Goal: Task Accomplishment & Management: Manage account settings

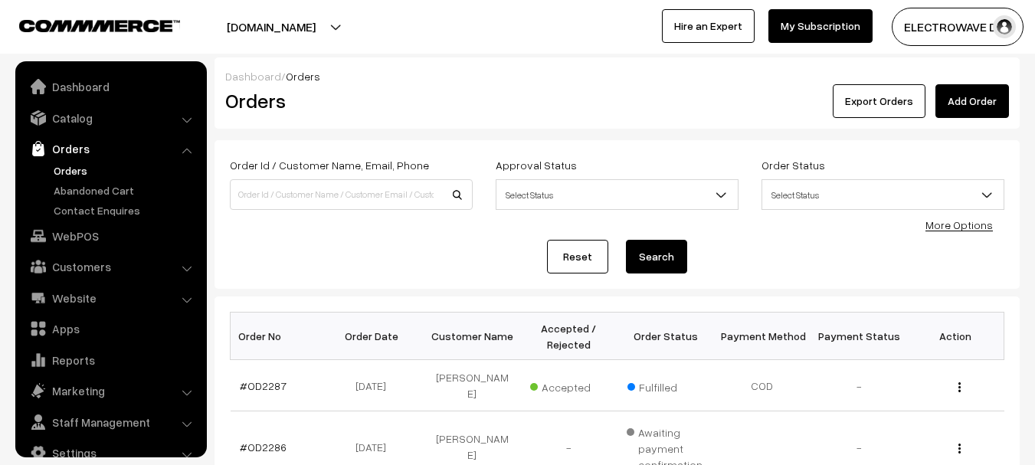
scroll to position [25, 0]
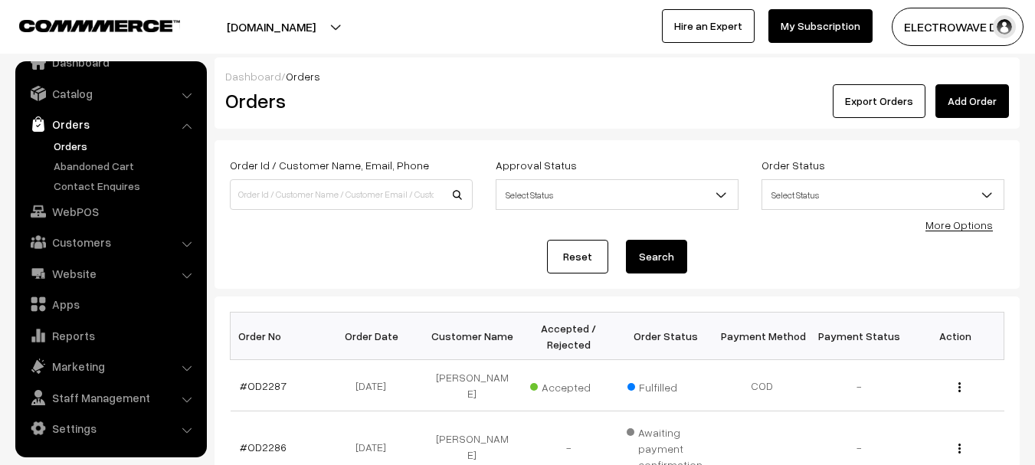
click at [69, 142] on link "Orders" at bounding box center [126, 146] width 152 height 16
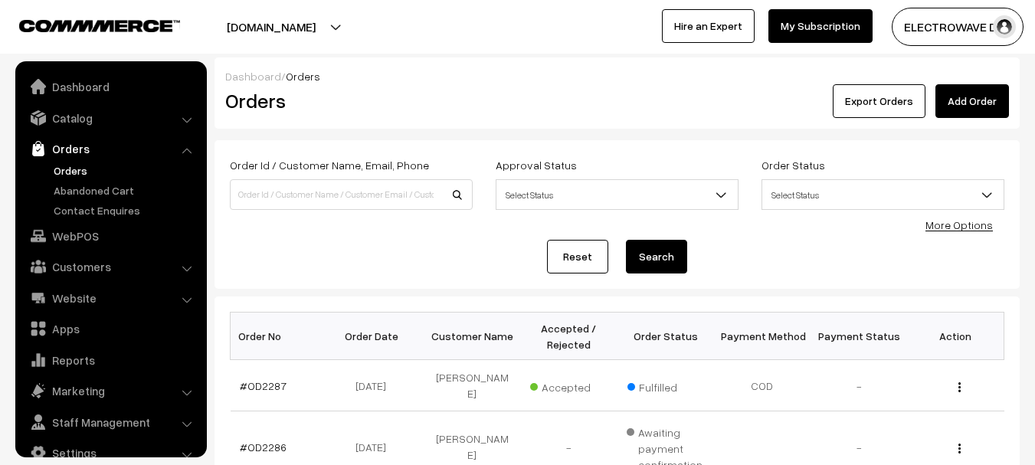
scroll to position [25, 0]
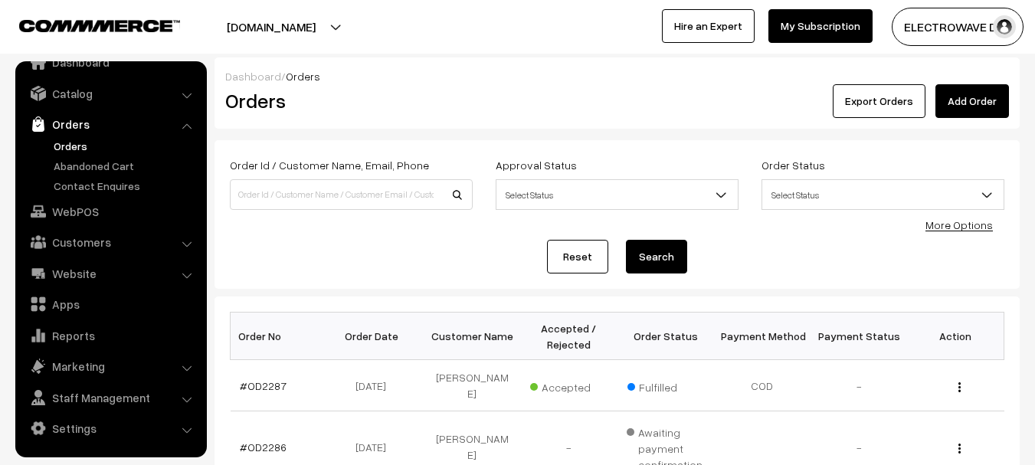
click at [59, 146] on link "Orders" at bounding box center [126, 146] width 152 height 16
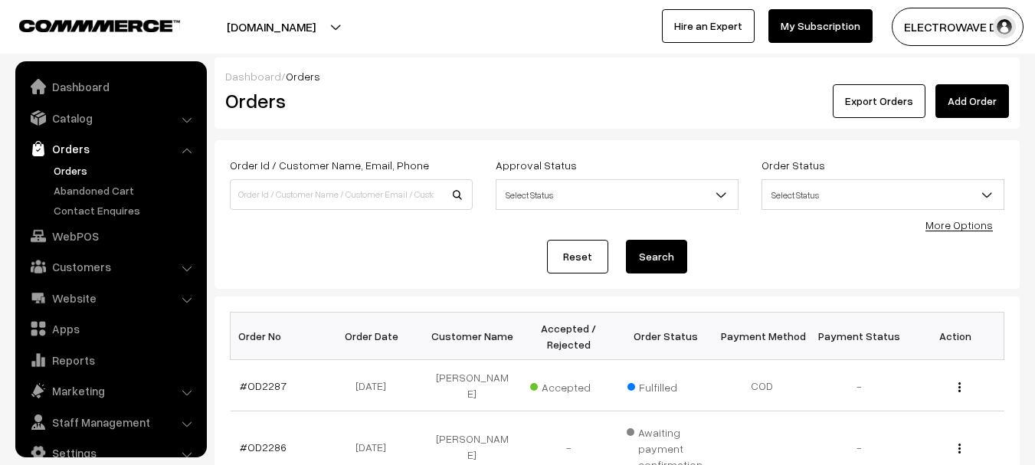
scroll to position [25, 0]
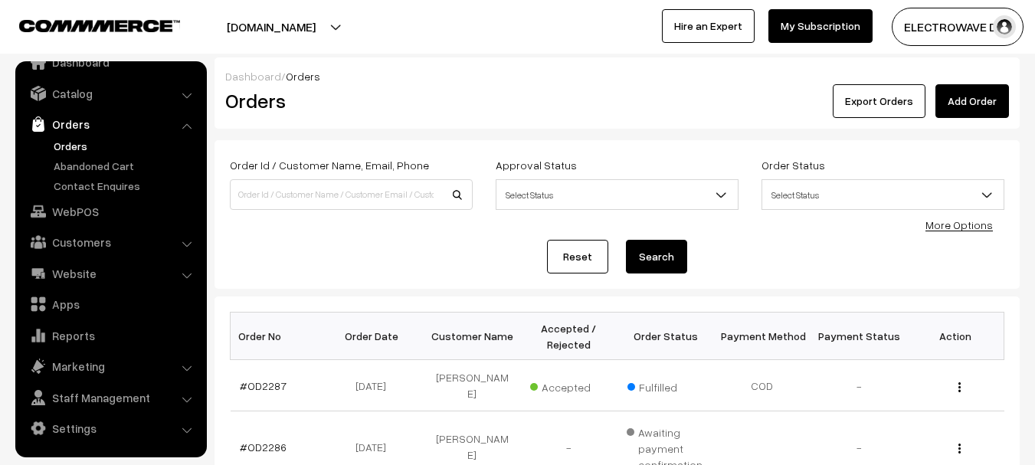
click at [78, 143] on link "Orders" at bounding box center [126, 146] width 152 height 16
click at [56, 144] on link "Orders" at bounding box center [126, 146] width 152 height 16
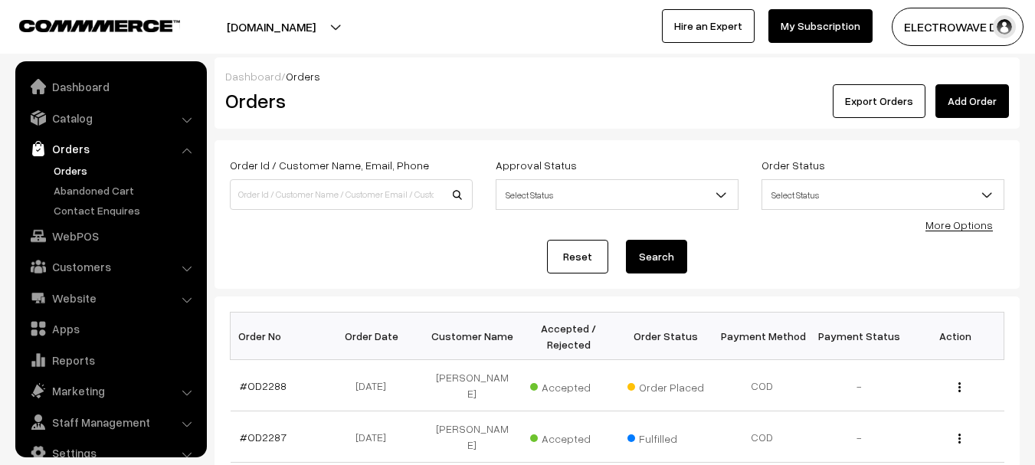
scroll to position [25, 0]
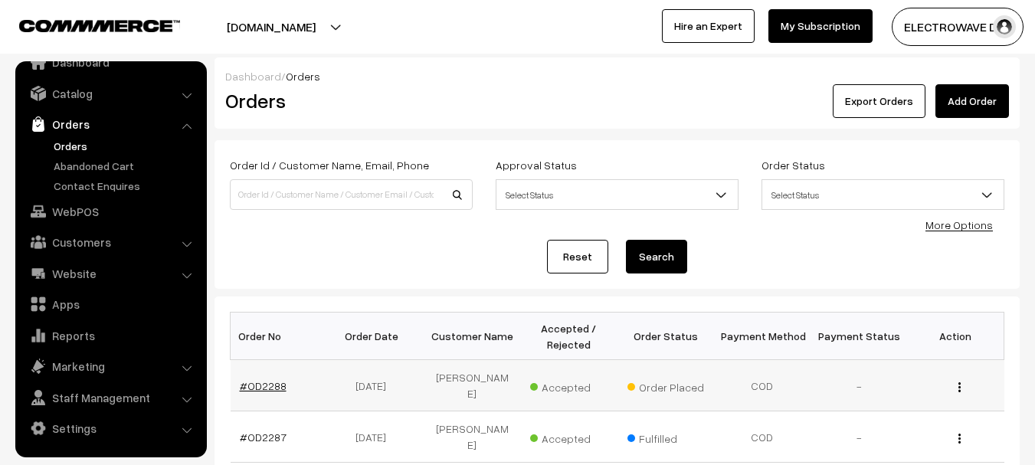
click at [275, 384] on link "#OD2288" at bounding box center [263, 385] width 47 height 13
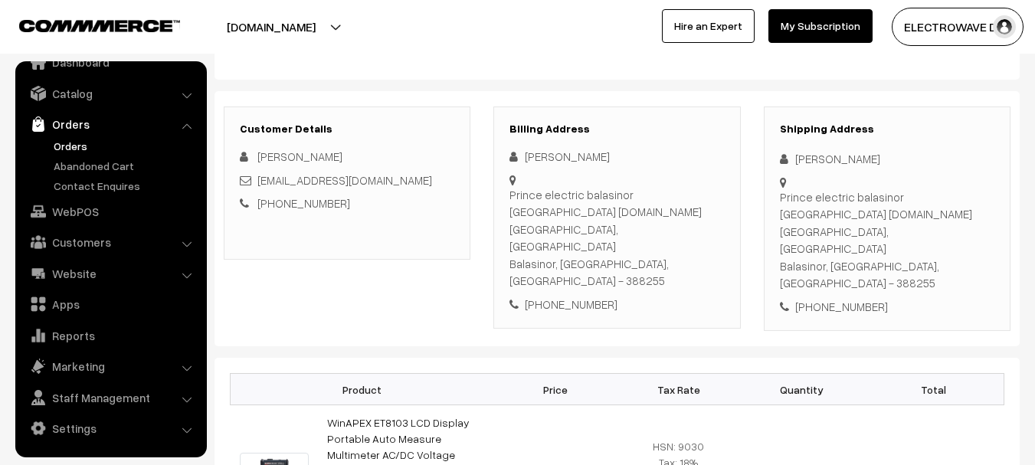
scroll to position [153, 0]
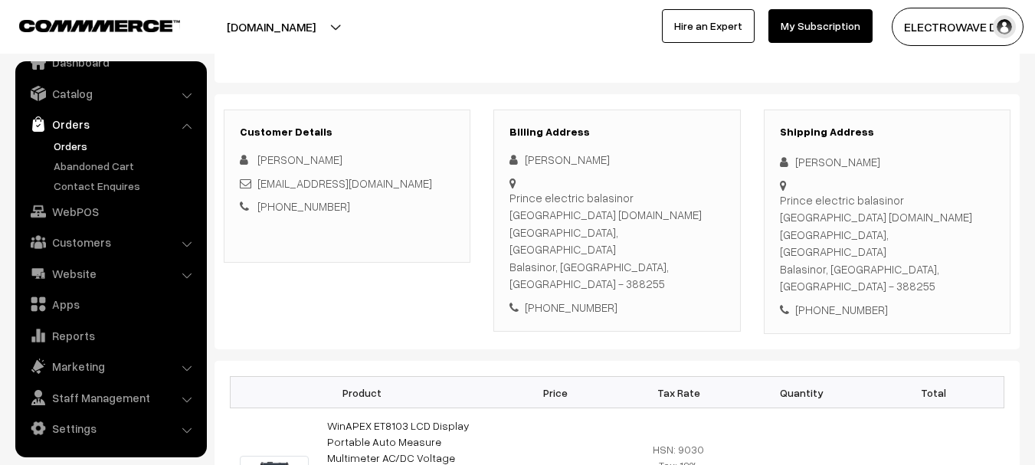
click at [77, 150] on link "Orders" at bounding box center [126, 146] width 152 height 16
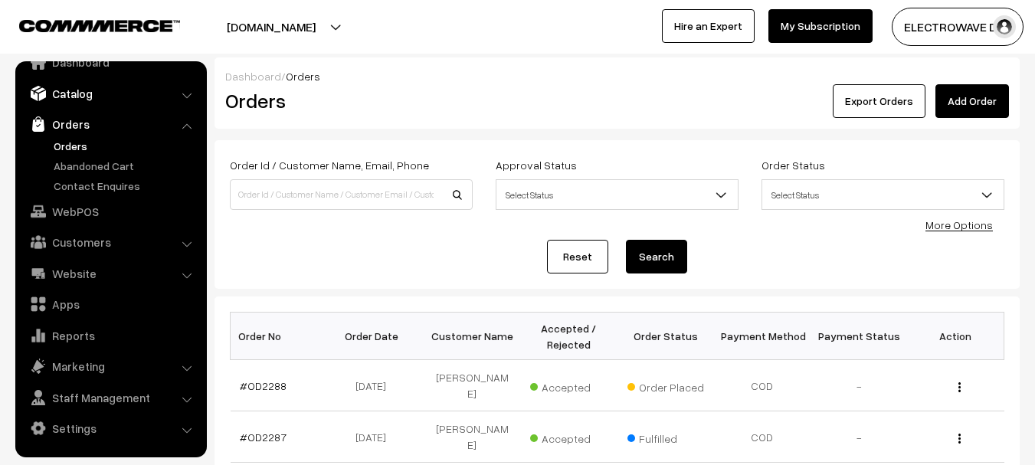
click at [97, 90] on link "Catalog" at bounding box center [110, 94] width 182 height 28
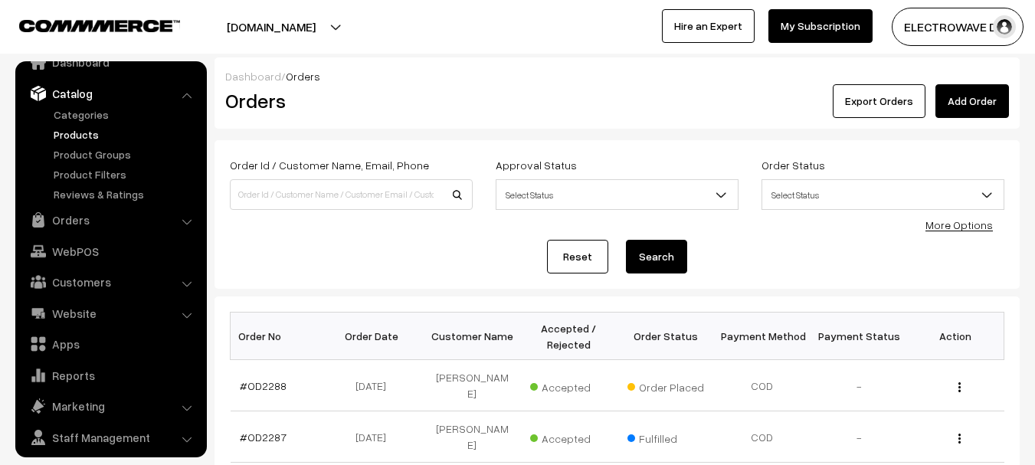
click at [78, 139] on link "Products" at bounding box center [126, 134] width 152 height 16
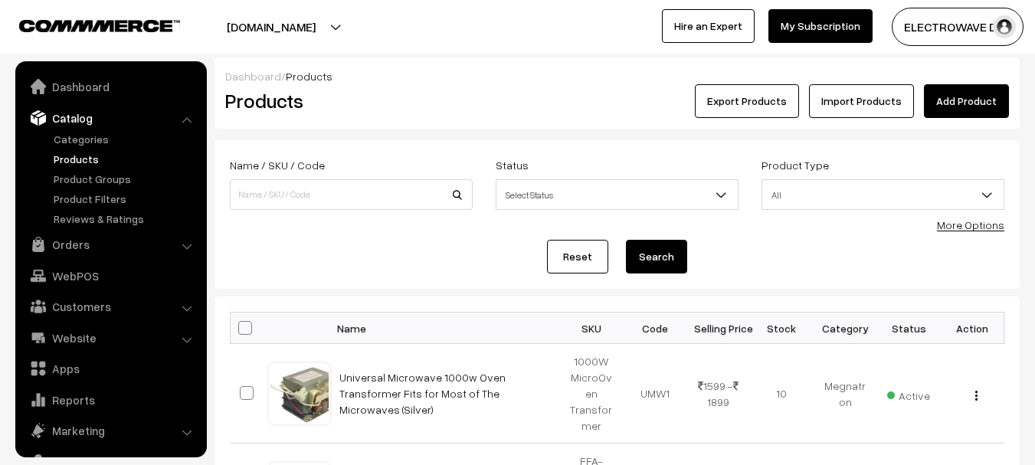
scroll to position [43, 0]
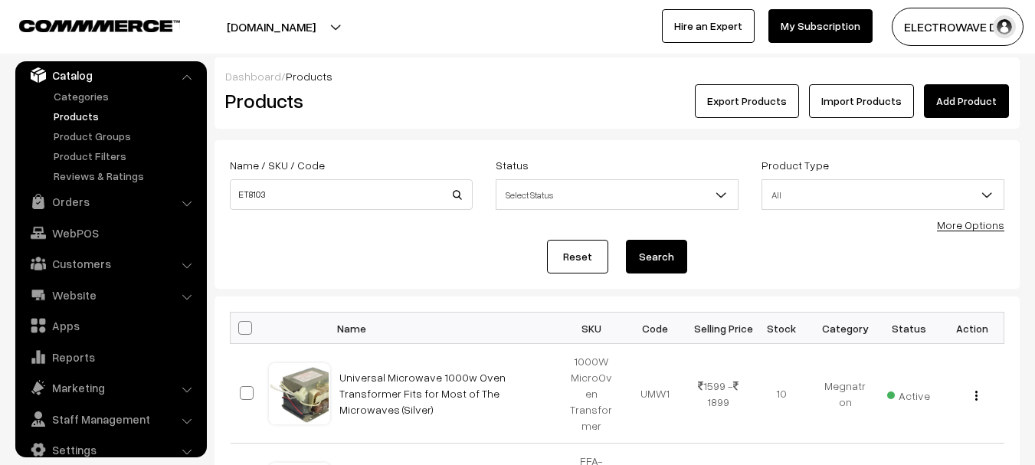
type input "ET8103"
click at [626, 240] on button "Search" at bounding box center [656, 257] width 61 height 34
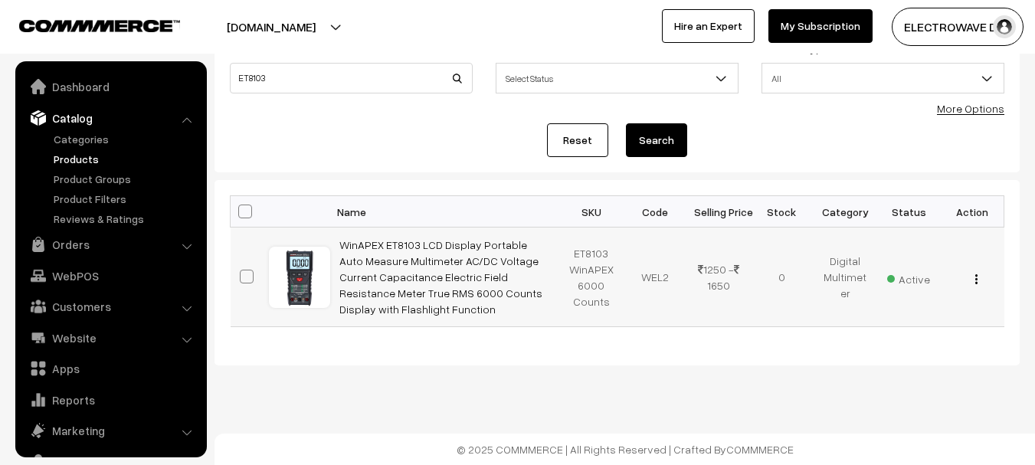
scroll to position [43, 0]
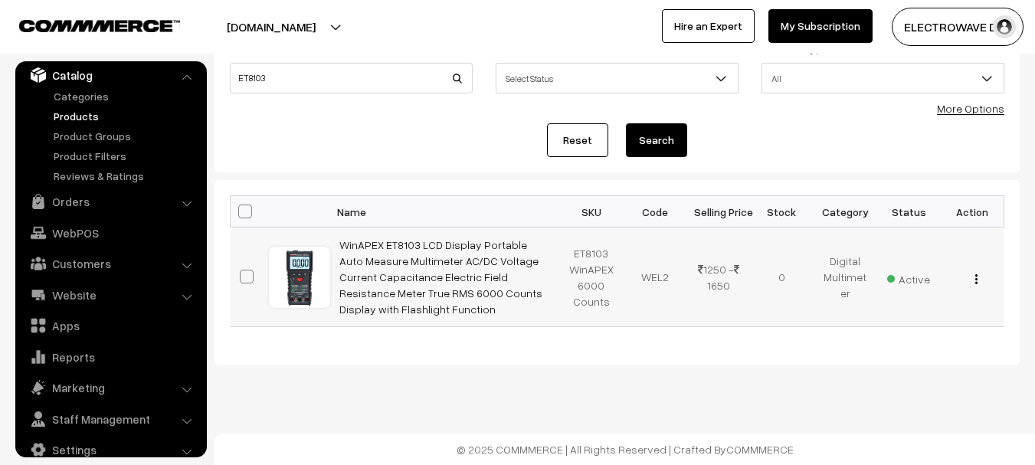
click at [975, 284] on button "button" at bounding box center [976, 279] width 4 height 12
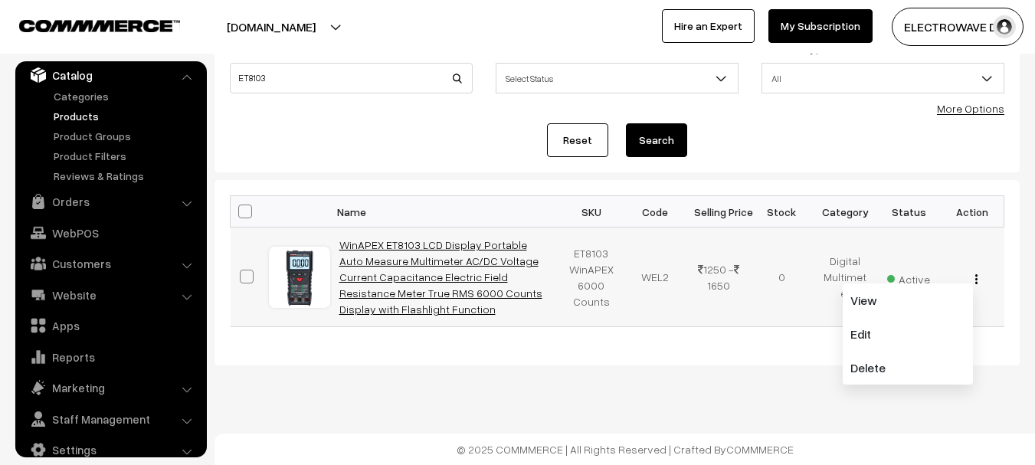
click at [408, 289] on link "WinAPEX ET8103 LCD Display Portable Auto Measure Multimeter AC/DC Voltage Curre…" at bounding box center [440, 276] width 203 height 77
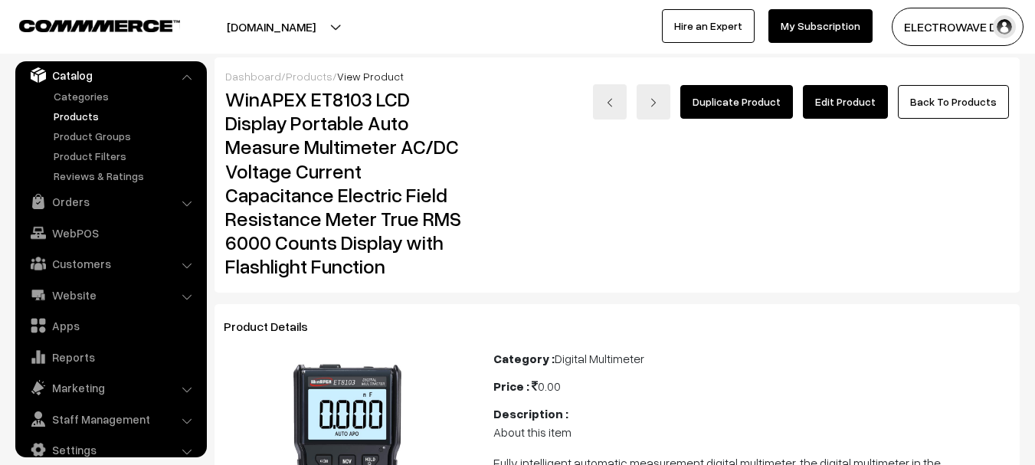
click at [320, 101] on h2 "WinAPEX ET8103 LCD Display Portable Auto Measure Multimeter AC/DC Voltage Curre…" at bounding box center [348, 182] width 246 height 191
copy h2 "ET8103"
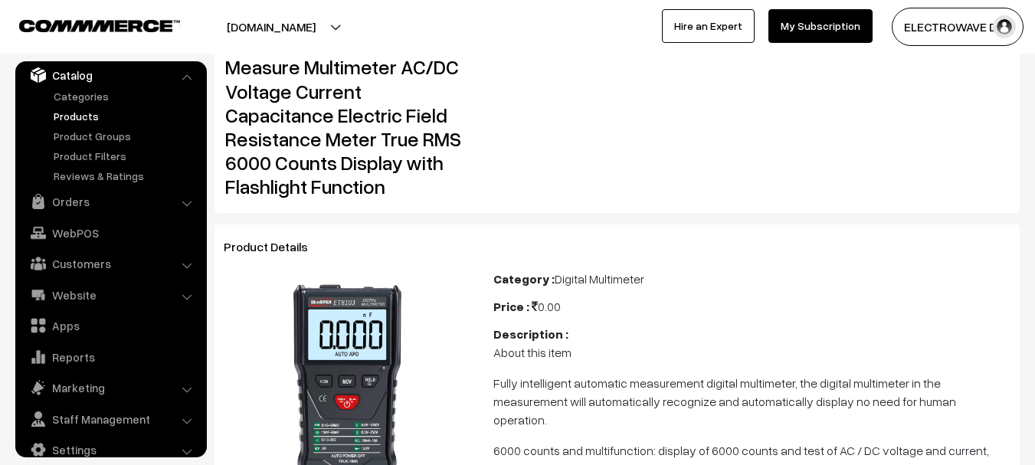
scroll to position [153, 0]
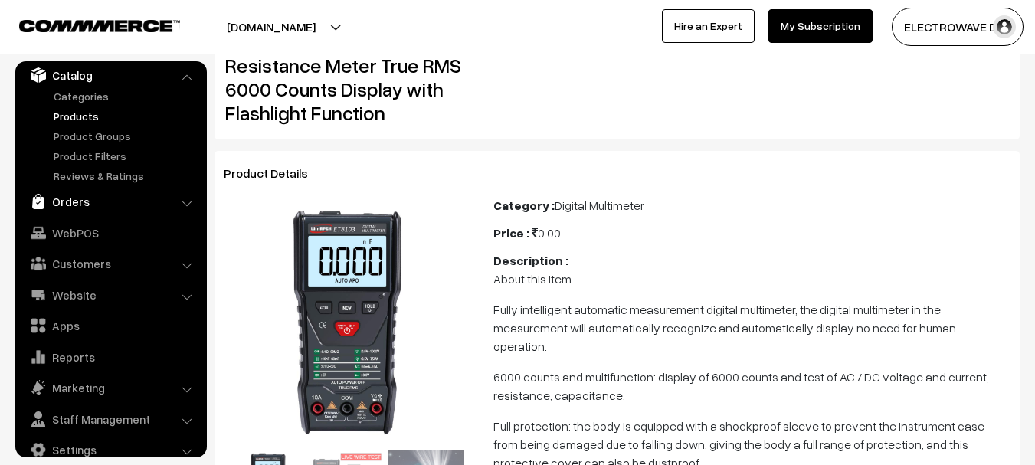
click at [67, 204] on link "Orders" at bounding box center [110, 202] width 182 height 28
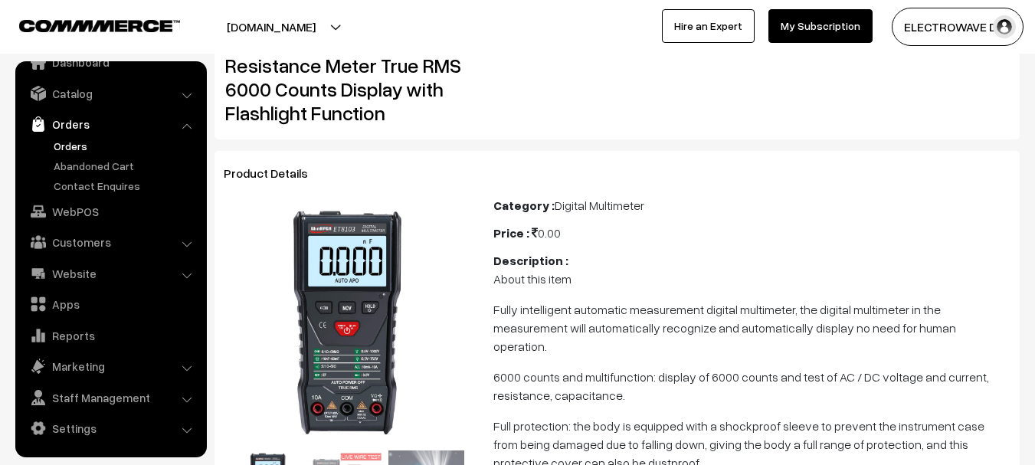
click at [81, 148] on link "Orders" at bounding box center [126, 146] width 152 height 16
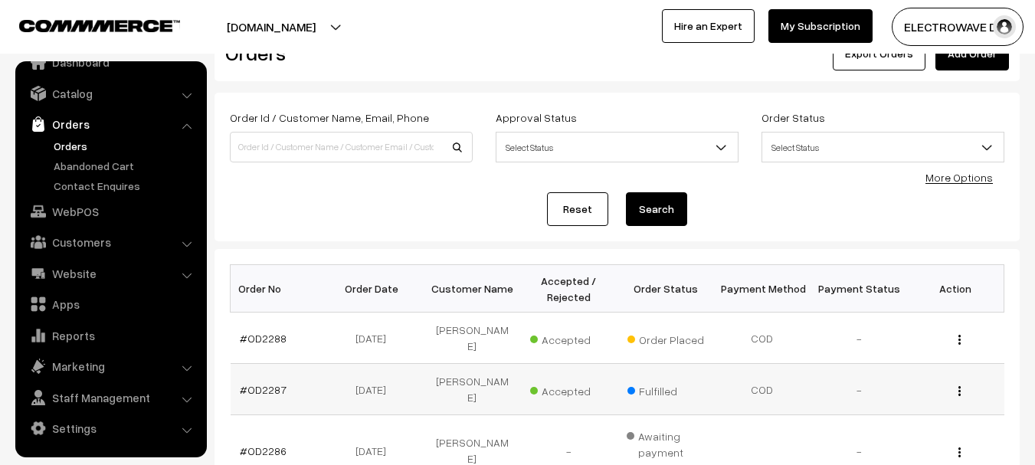
scroll to position [153, 0]
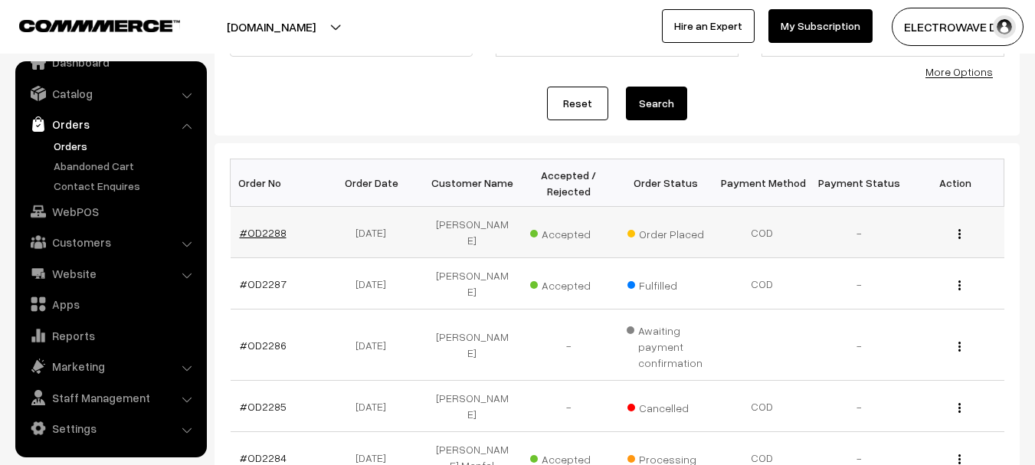
click at [252, 226] on link "#OD2288" at bounding box center [263, 232] width 47 height 13
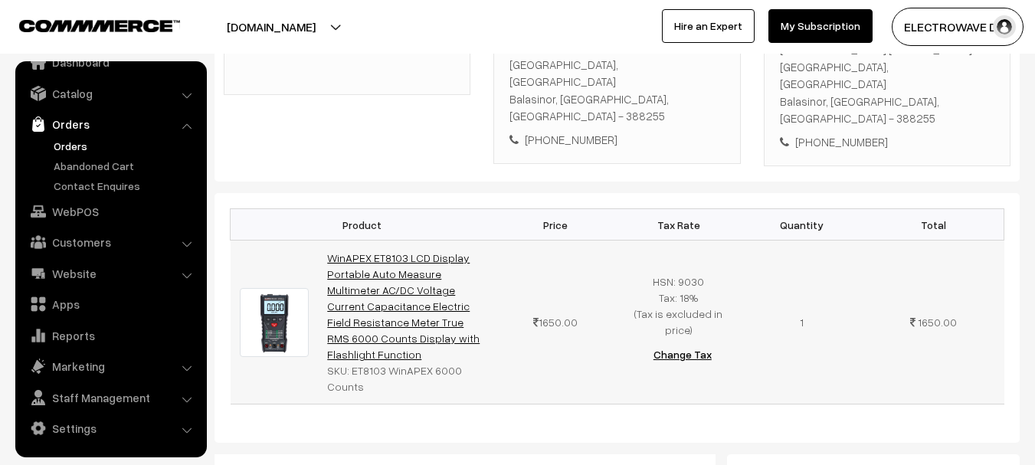
scroll to position [315, 0]
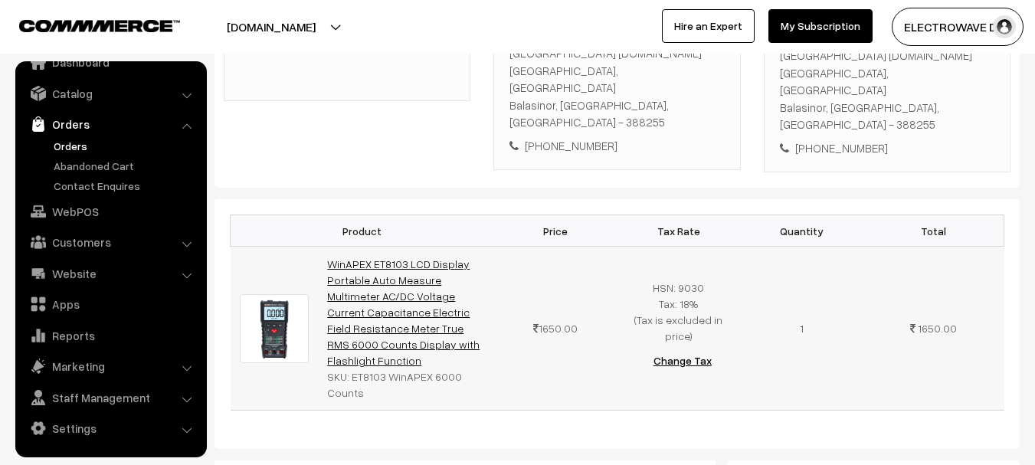
click at [365, 257] on link "WinAPEX ET8103 LCD Display Portable Auto Measure Multimeter AC/DC Voltage Curre…" at bounding box center [403, 312] width 152 height 110
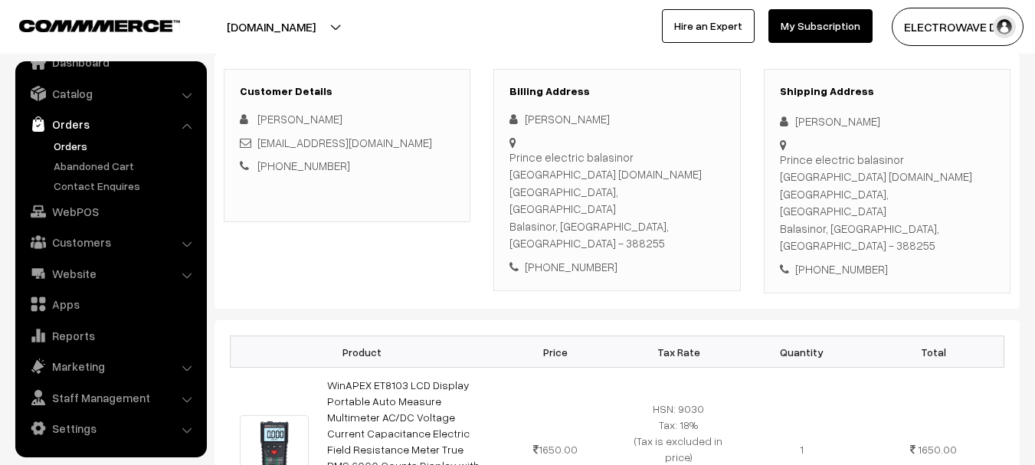
scroll to position [85, 0]
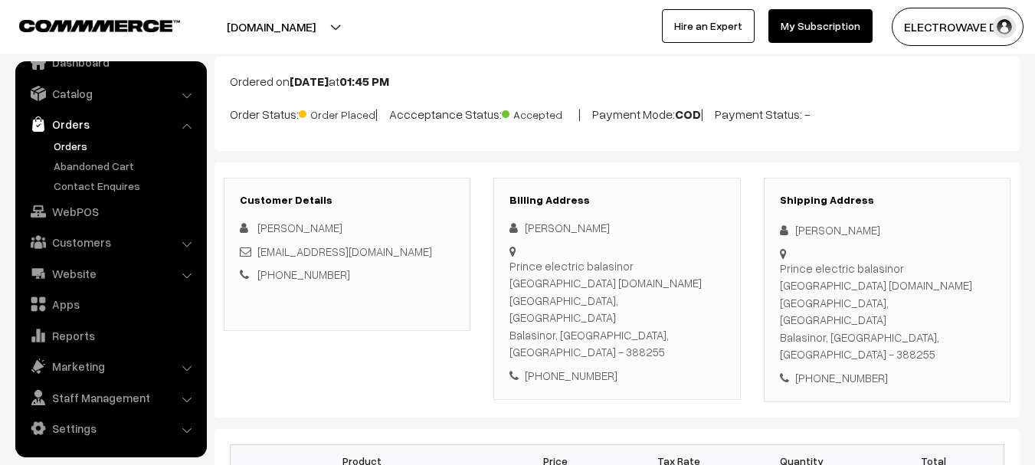
click at [800, 237] on div "Jivraj Purohit" at bounding box center [887, 230] width 214 height 18
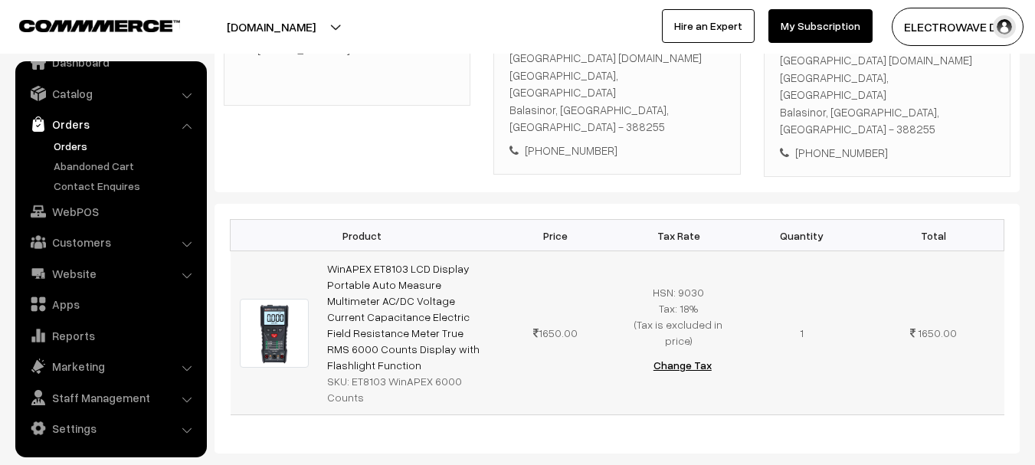
scroll to position [315, 0]
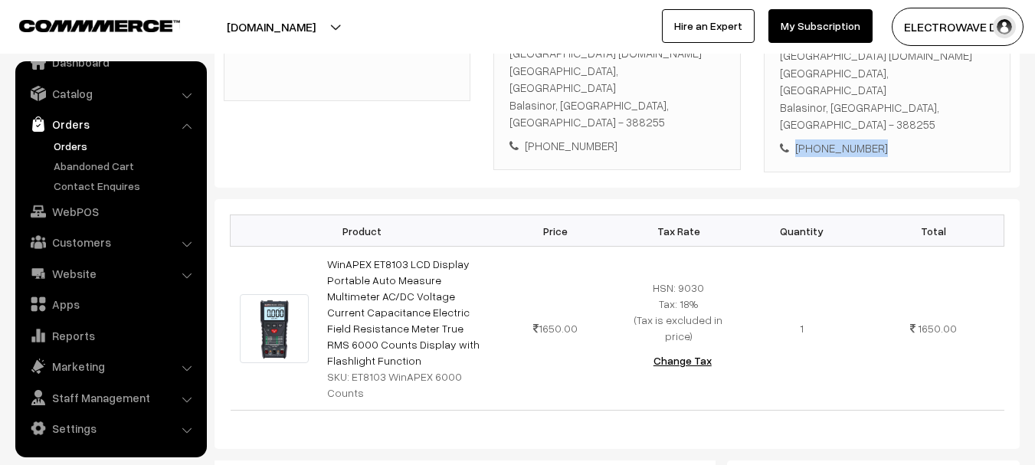
drag, startPoint x: 888, startPoint y: 99, endPoint x: 780, endPoint y: 96, distance: 108.8
click at [780, 139] on div "+91 9512781601" at bounding box center [887, 148] width 214 height 18
copy div "+91 9512781601"
click at [56, 145] on link "Orders" at bounding box center [126, 146] width 152 height 16
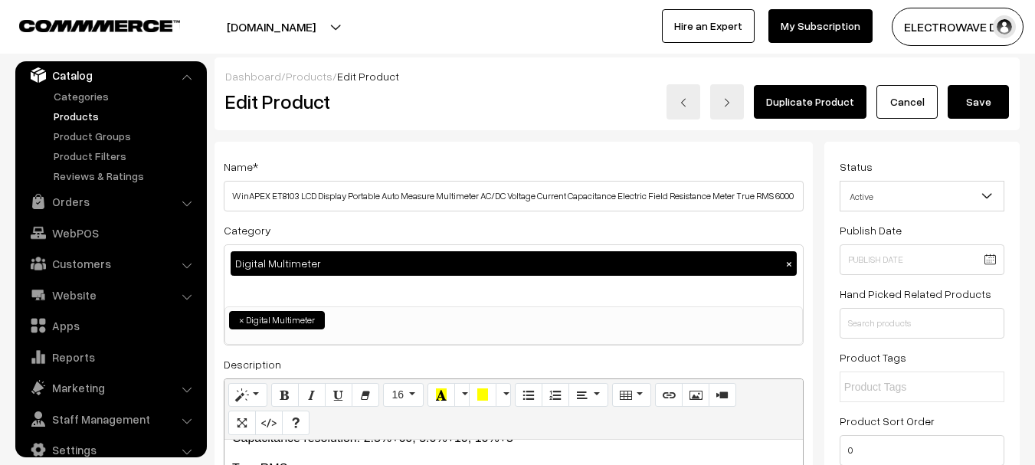
click at [289, 28] on button "[DOMAIN_NAME]" at bounding box center [271, 27] width 196 height 38
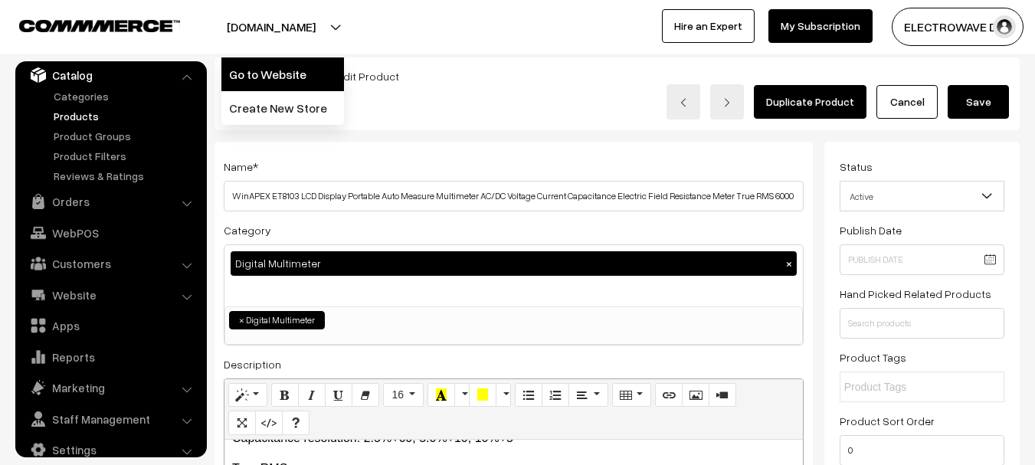
click at [286, 83] on link "Go to Website" at bounding box center [282, 74] width 123 height 34
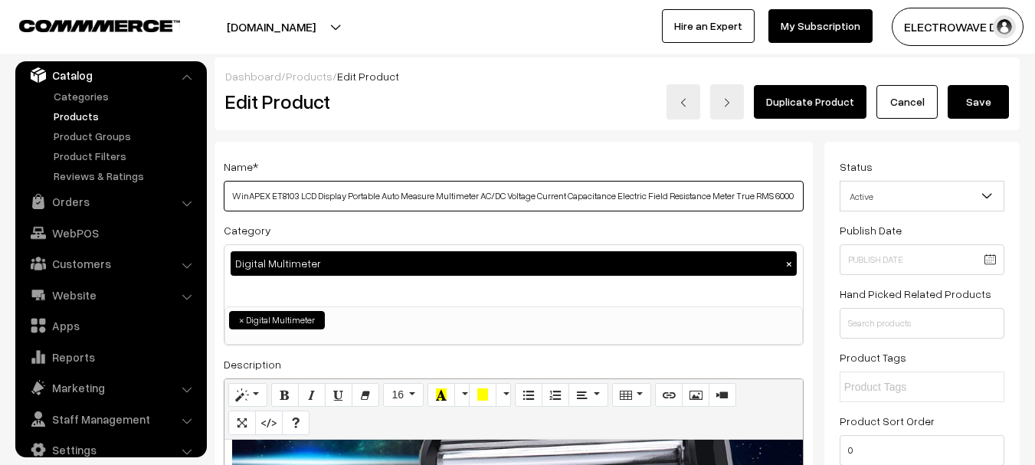
click at [287, 195] on input "WinAPEX ET8103 LCD Display Portable Auto Measure Multimeter AC/DC Voltage Curre…" at bounding box center [514, 196] width 580 height 31
click at [289, 195] on input "WinAPEX ET8103 LCD Display Portable Auto Measure Multimeter AC/DC Voltage Curre…" at bounding box center [514, 196] width 580 height 31
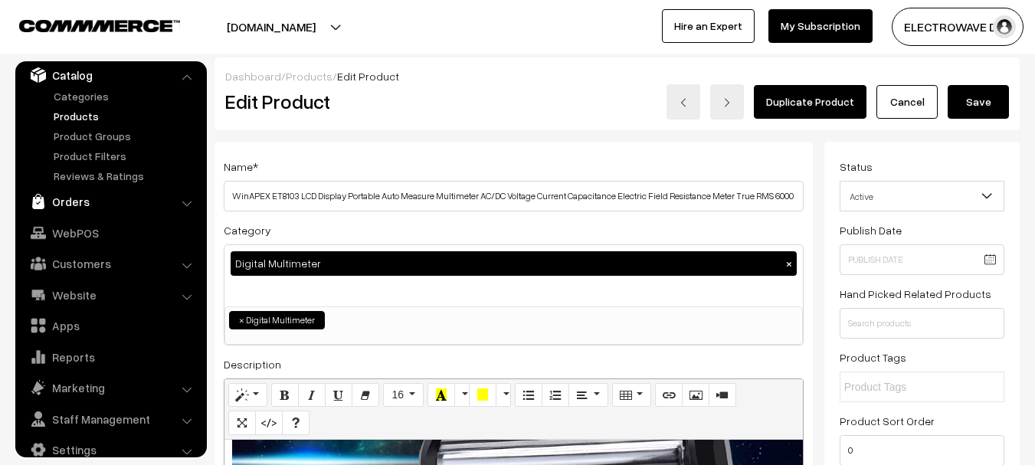
click at [74, 207] on link "Orders" at bounding box center [110, 202] width 182 height 28
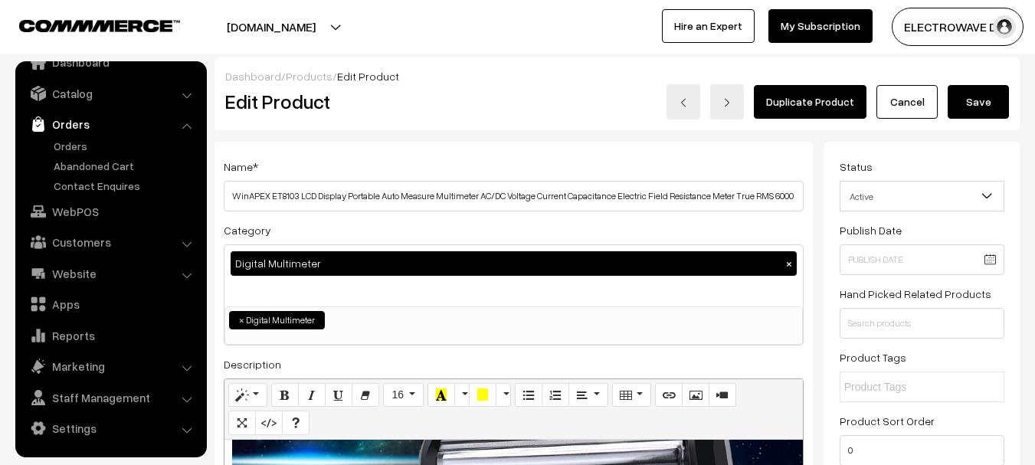
scroll to position [25, 0]
click at [72, 151] on link "Orders" at bounding box center [126, 146] width 152 height 16
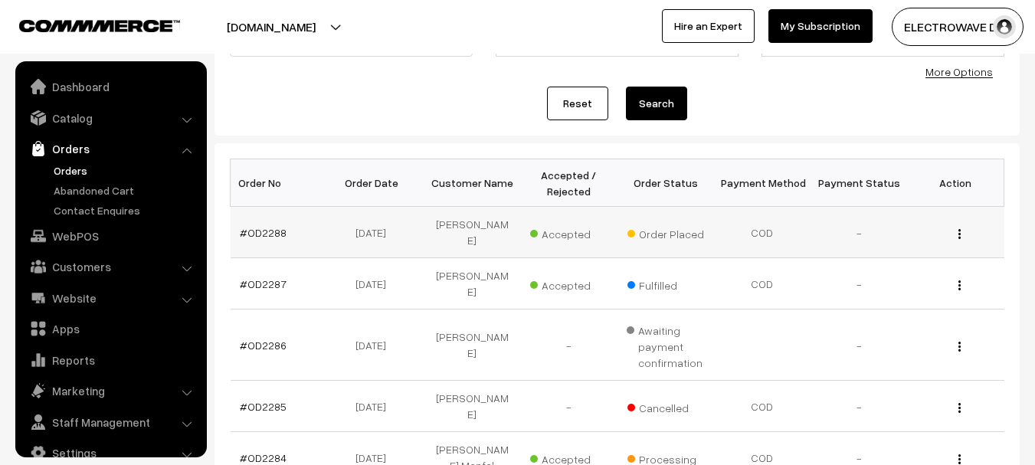
scroll to position [25, 0]
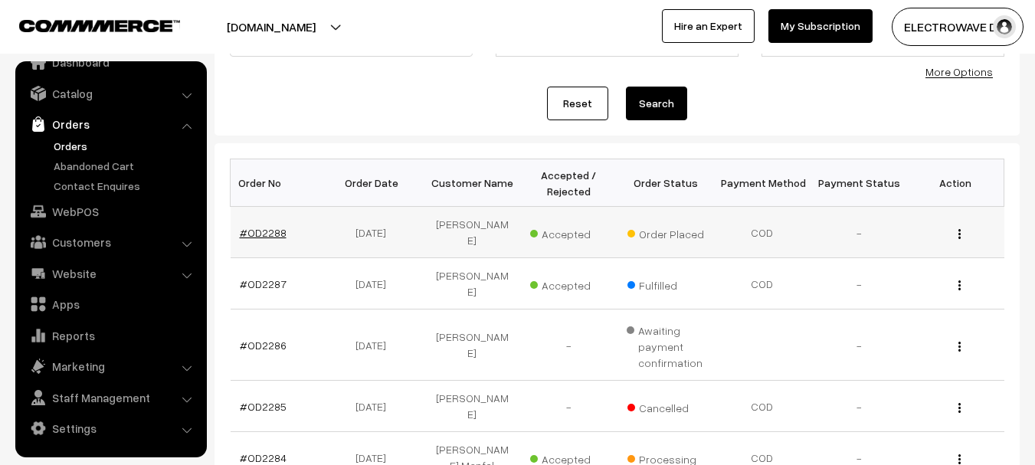
click at [270, 226] on link "#OD2288" at bounding box center [263, 232] width 47 height 13
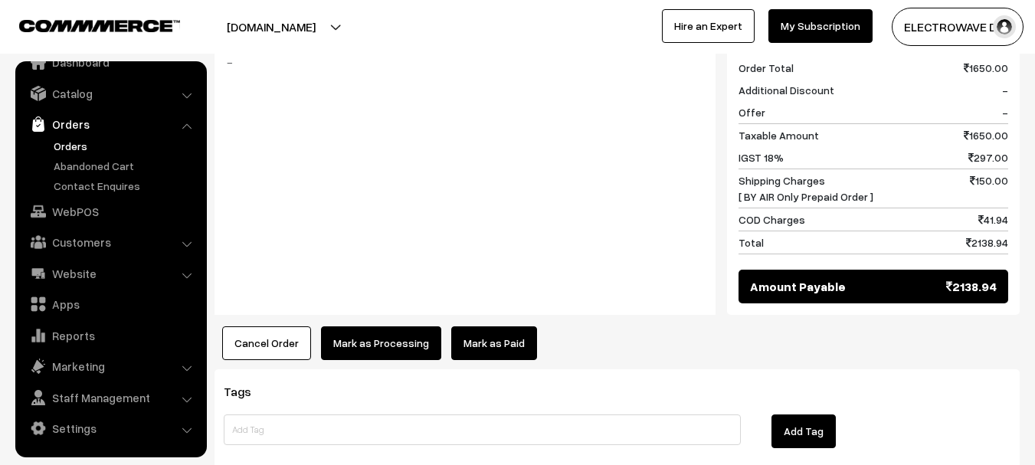
scroll to position [667, 0]
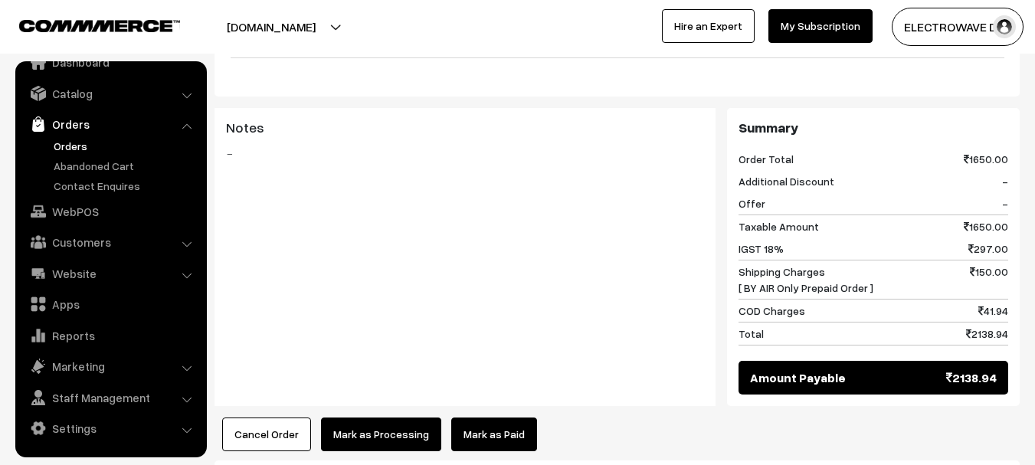
click at [738, 218] on span "Taxable Amount" at bounding box center [778, 226] width 80 height 16
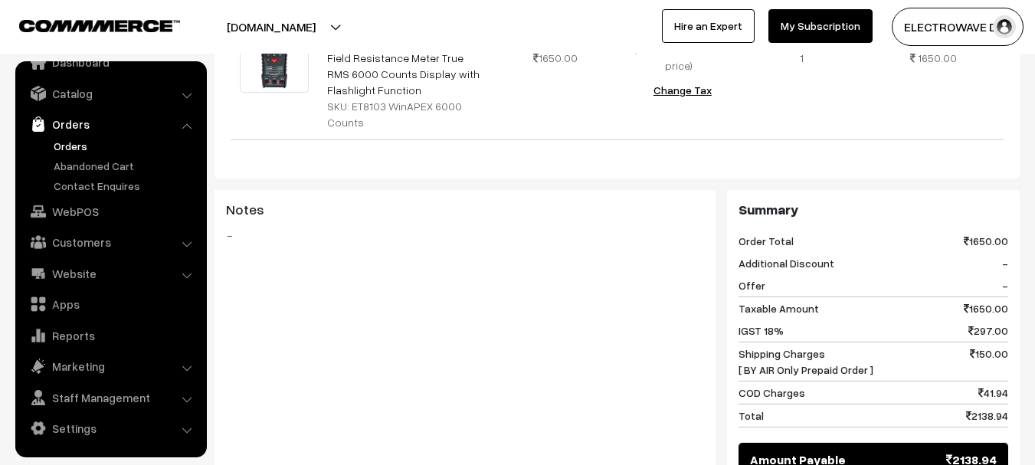
scroll to position [361, 0]
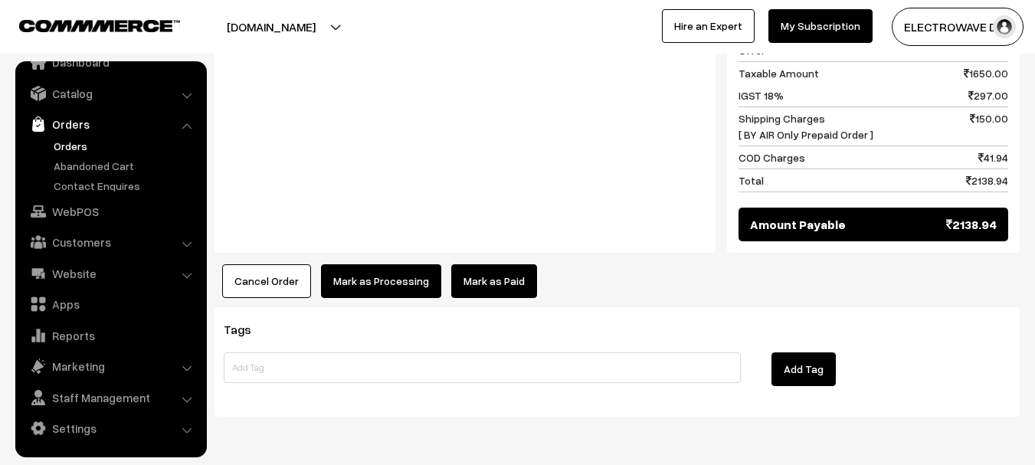
click at [283, 264] on button "Cancel Order" at bounding box center [266, 281] width 89 height 34
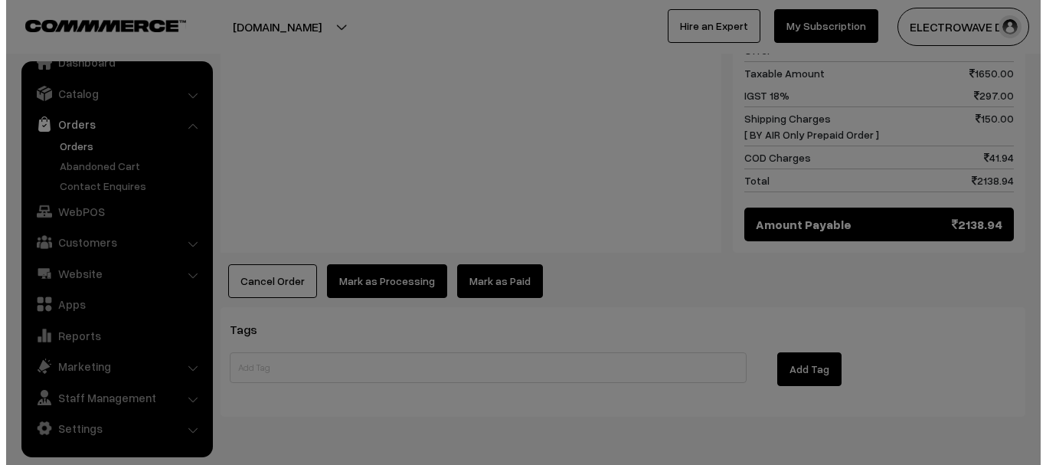
scroll to position [804, 0]
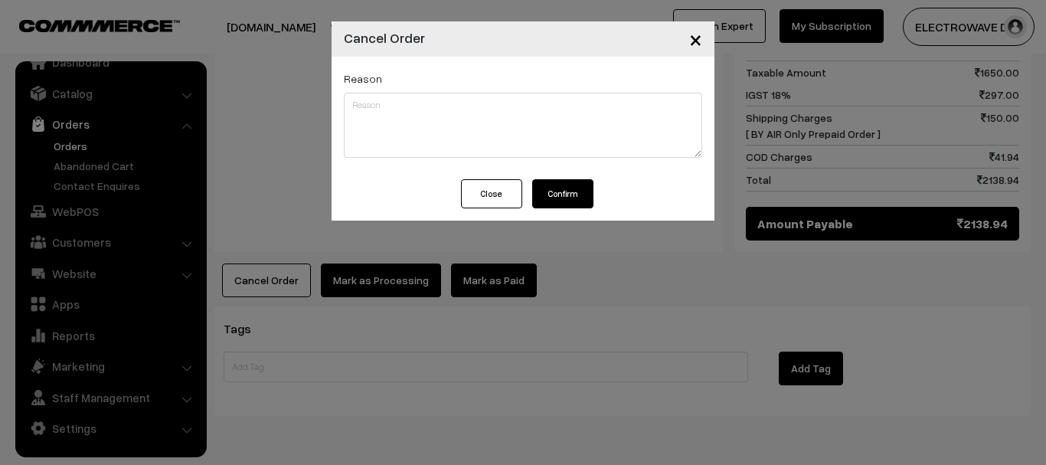
click at [572, 191] on button "Confirm" at bounding box center [562, 193] width 61 height 29
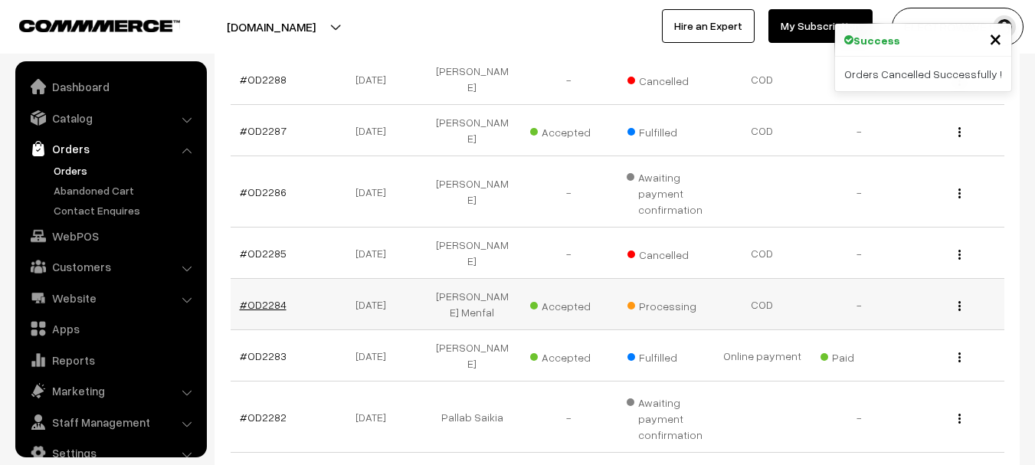
scroll to position [25, 0]
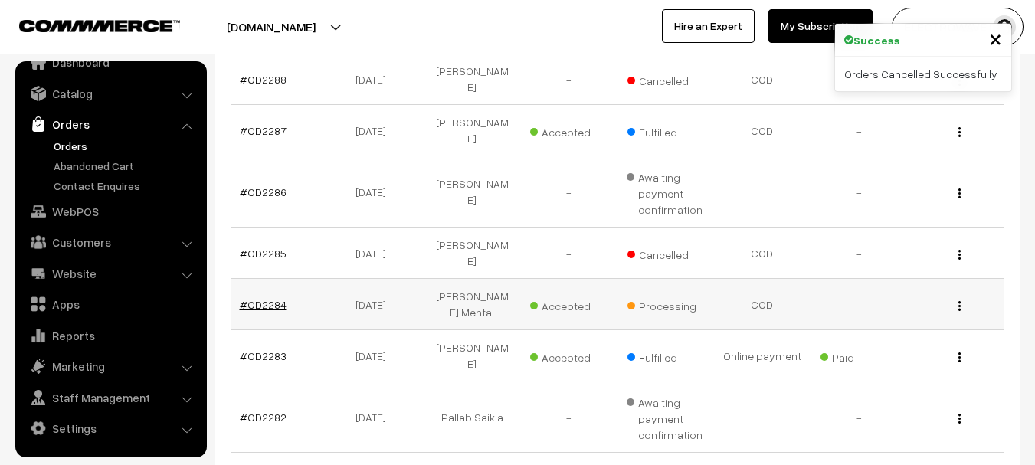
click at [252, 298] on link "#OD2284" at bounding box center [263, 304] width 47 height 13
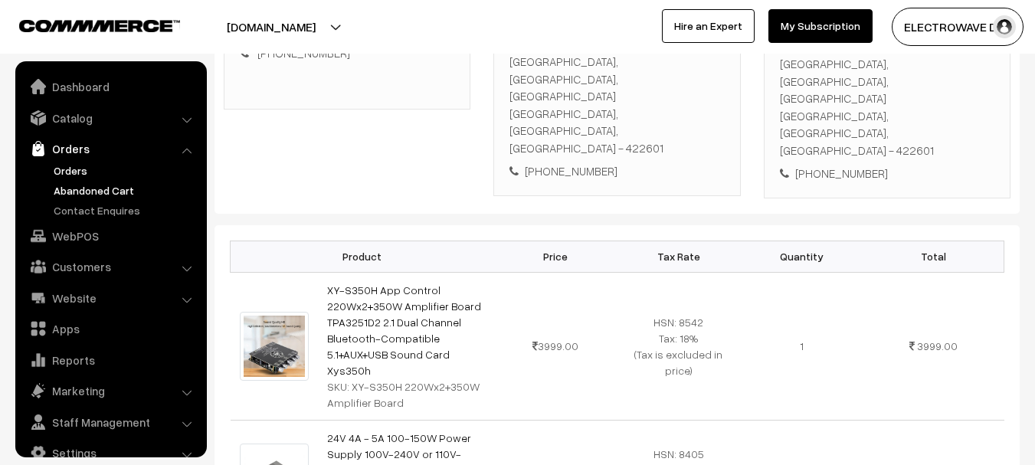
scroll to position [25, 0]
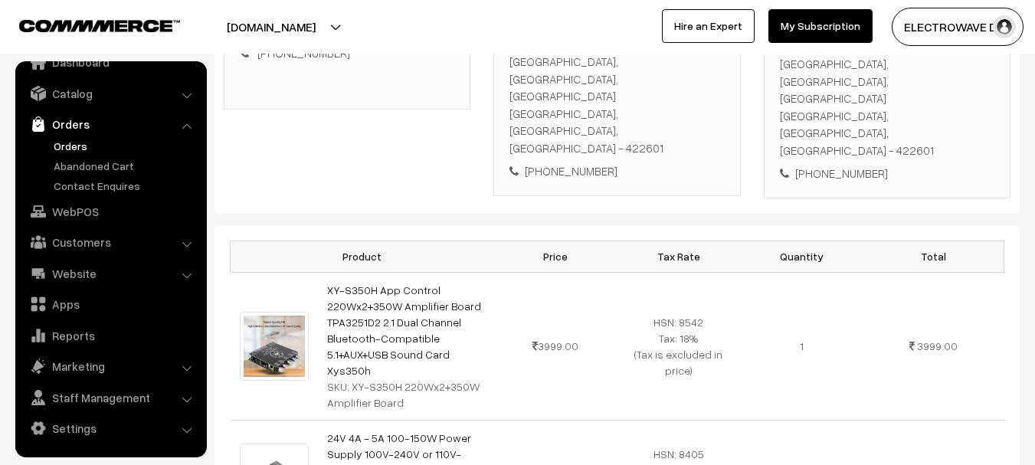
click at [86, 150] on link "Orders" at bounding box center [126, 146] width 152 height 16
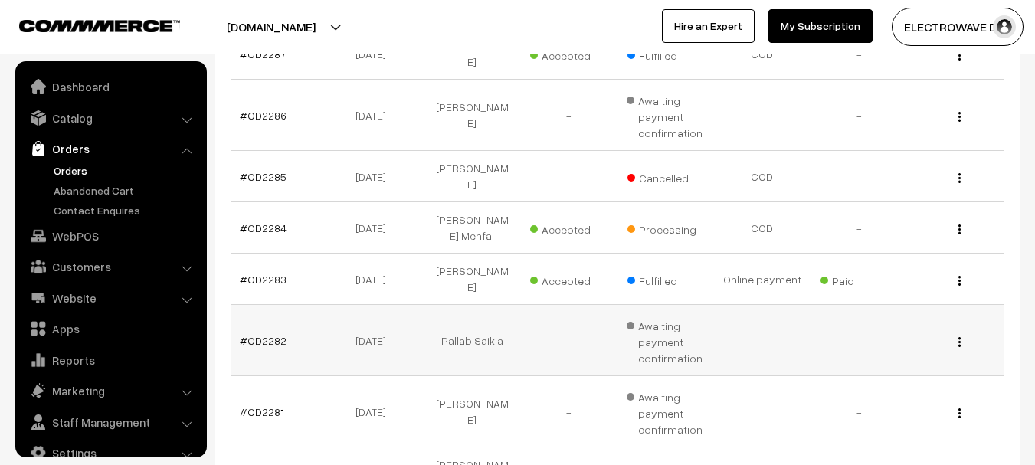
scroll to position [25, 0]
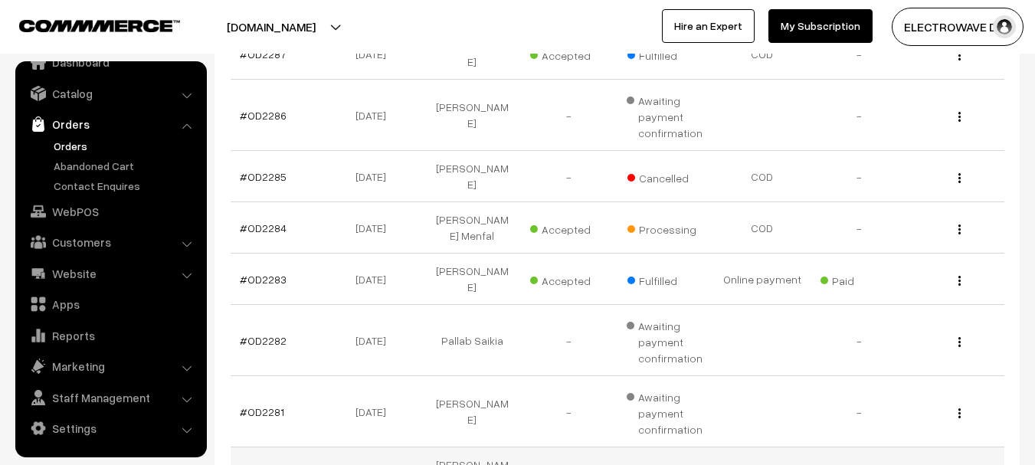
click at [269, 464] on link "#OD2280" at bounding box center [263, 472] width 47 height 13
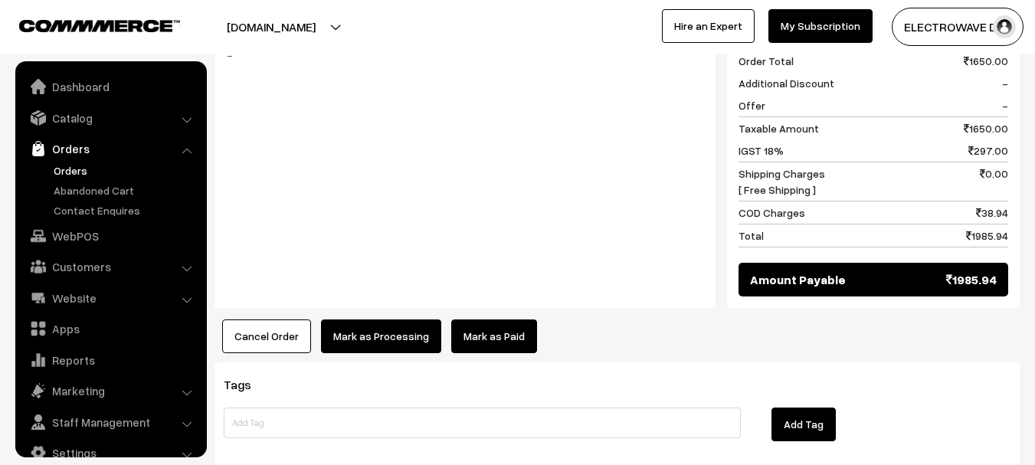
scroll to position [25, 0]
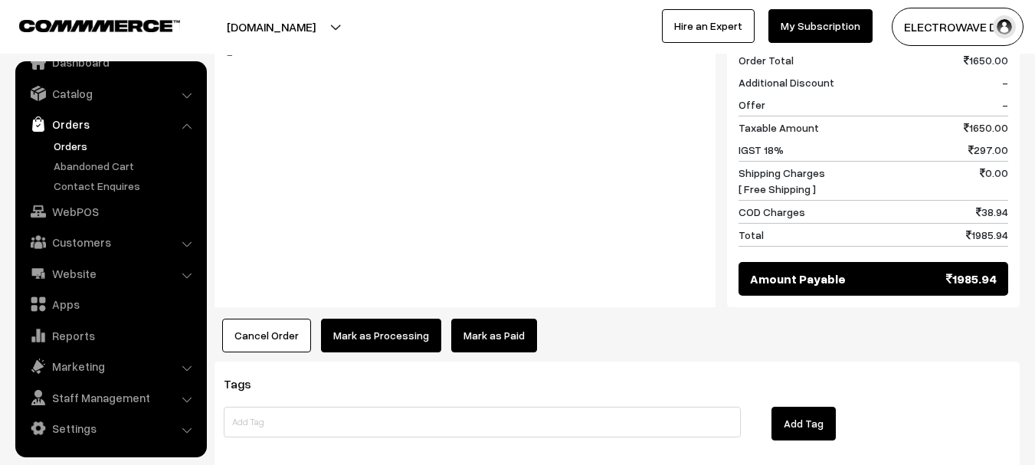
click at [273, 319] on button "Cancel Order" at bounding box center [266, 336] width 89 height 34
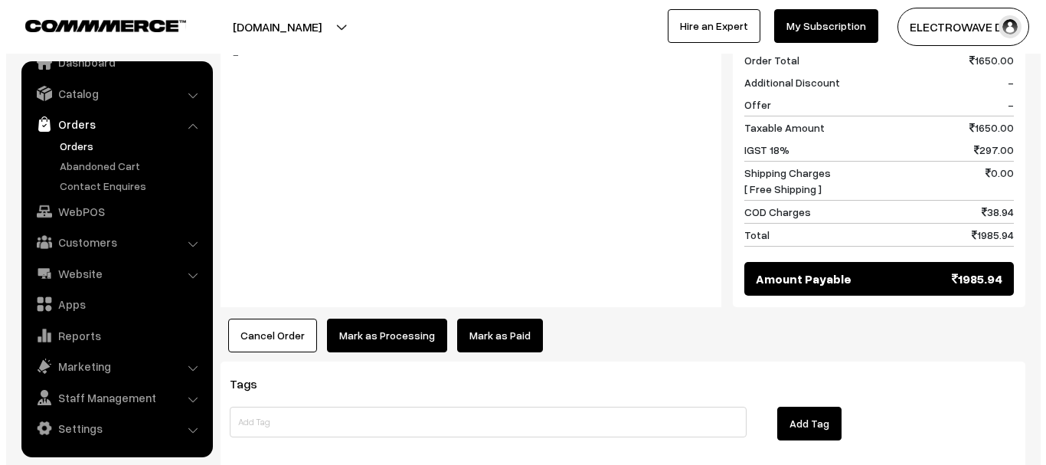
scroll to position [750, 0]
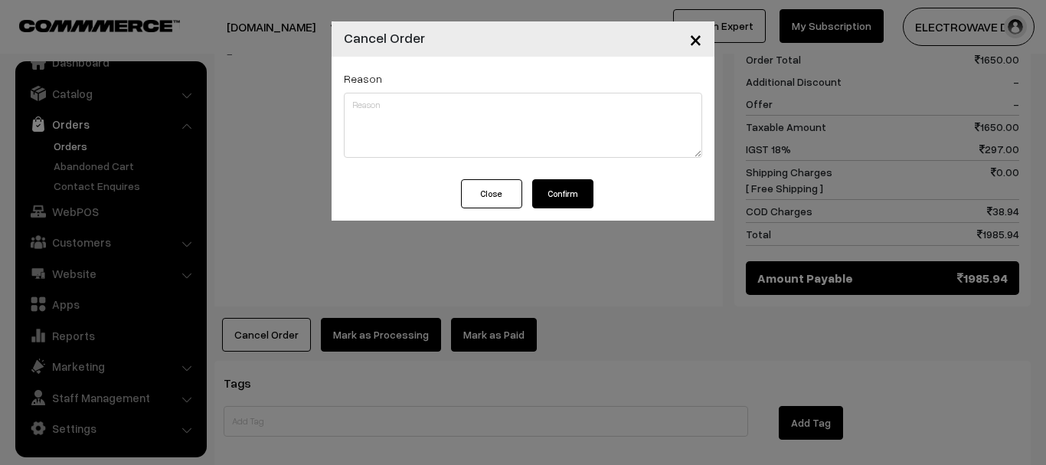
click at [561, 195] on button "Confirm" at bounding box center [562, 193] width 61 height 29
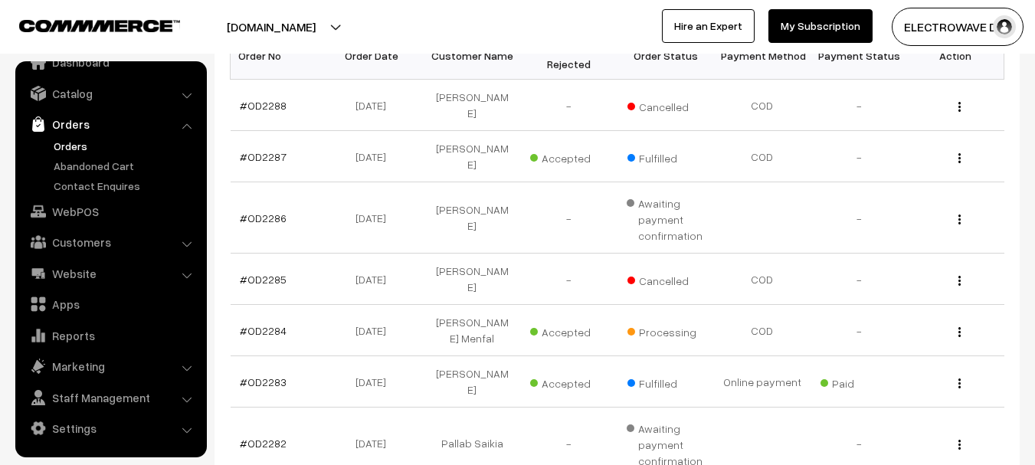
scroll to position [204, 0]
